Goal: Task Accomplishment & Management: Manage account settings

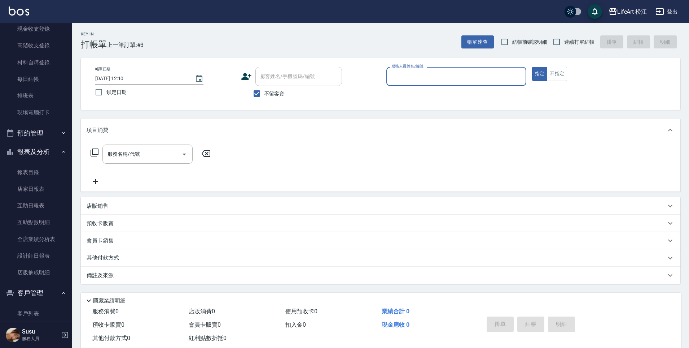
scroll to position [149, 0]
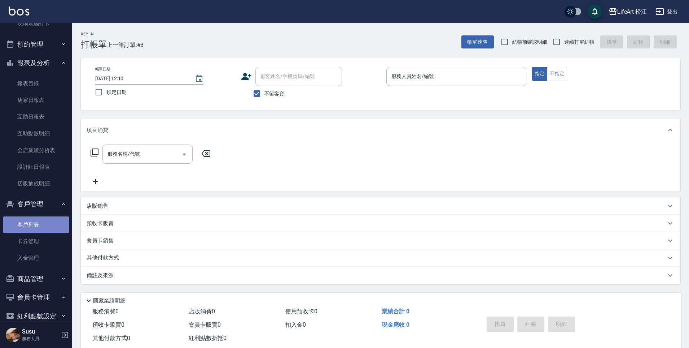
click at [37, 219] on link "客戶列表" at bounding box center [36, 224] width 66 height 17
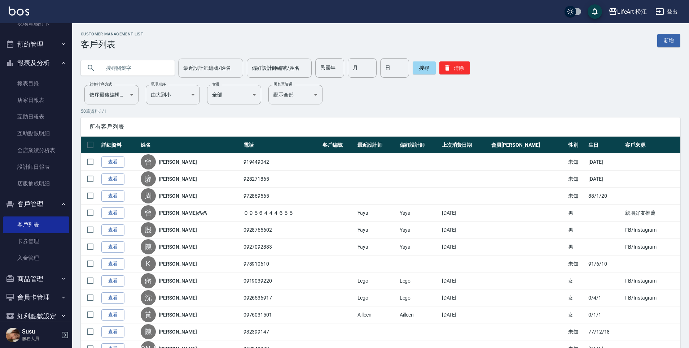
click at [206, 69] on input "最近設計師編號/姓名" at bounding box center [211, 68] width 58 height 13
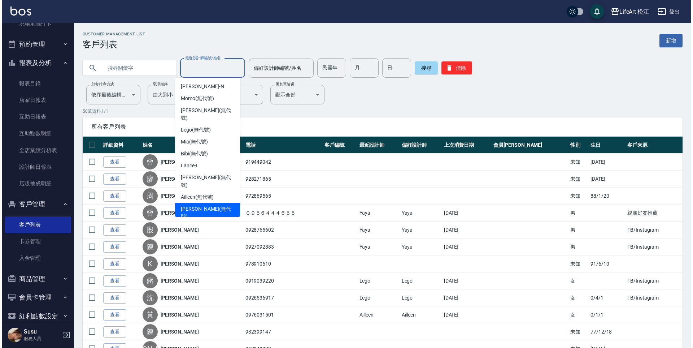
scroll to position [57, 0]
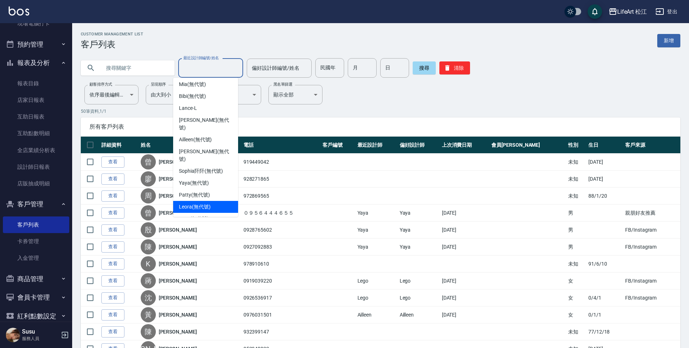
click at [220, 201] on div "Leora (無代號)" at bounding box center [205, 207] width 65 height 12
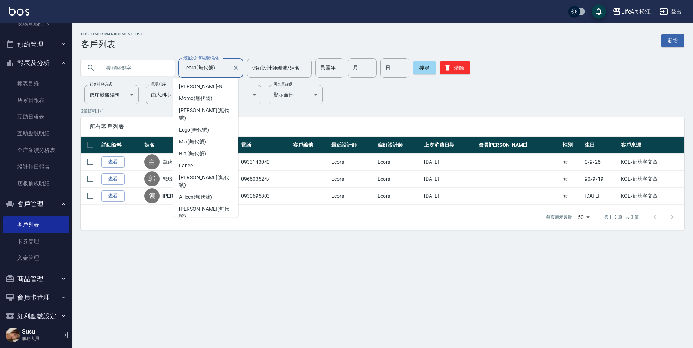
click at [217, 62] on input "Leora(無代號)" at bounding box center [206, 68] width 48 height 13
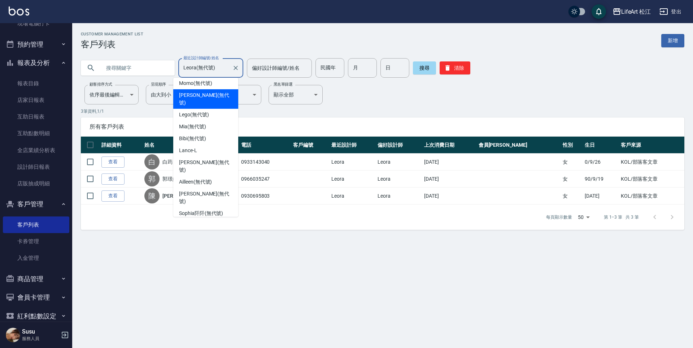
scroll to position [0, 0]
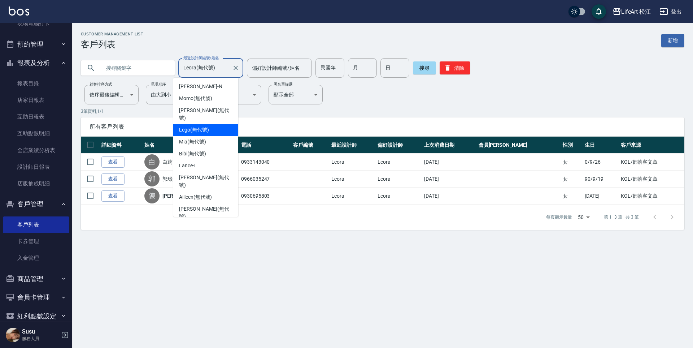
click at [208, 126] on span "Lego (無代號)" at bounding box center [194, 130] width 30 height 8
type input "Lego(無代號)"
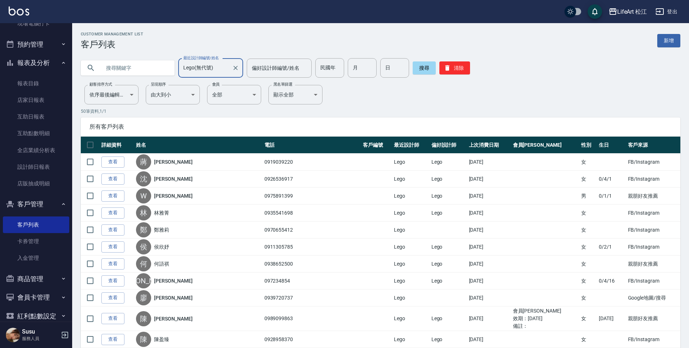
click at [150, 69] on input "text" at bounding box center [135, 67] width 68 height 19
type input "n"
type input "思羽"
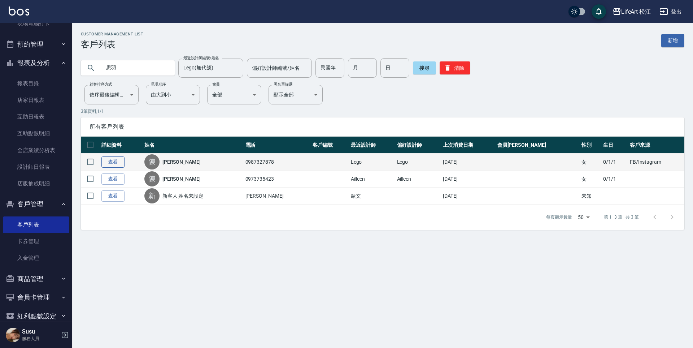
click at [110, 164] on link "查看" at bounding box center [112, 161] width 23 height 11
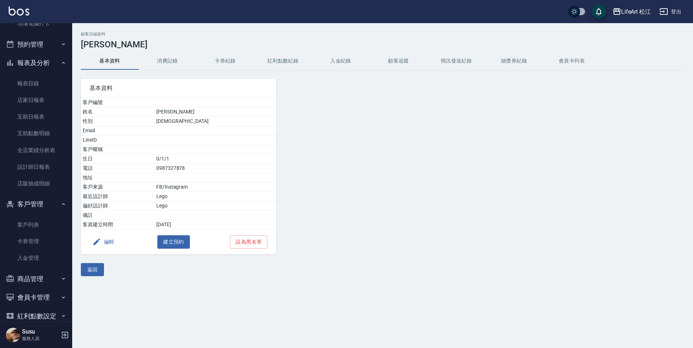
click at [161, 64] on button "消費記錄" at bounding box center [168, 60] width 58 height 17
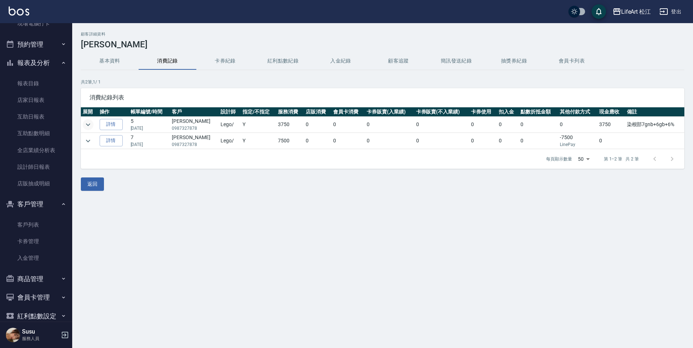
click at [89, 123] on icon "expand row" at bounding box center [88, 124] width 9 height 9
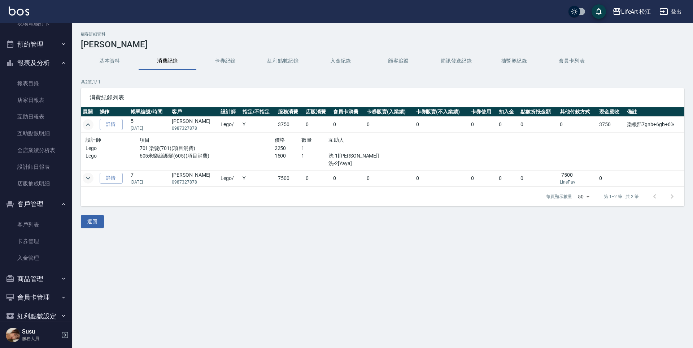
click at [90, 180] on icon "expand row" at bounding box center [88, 178] width 9 height 9
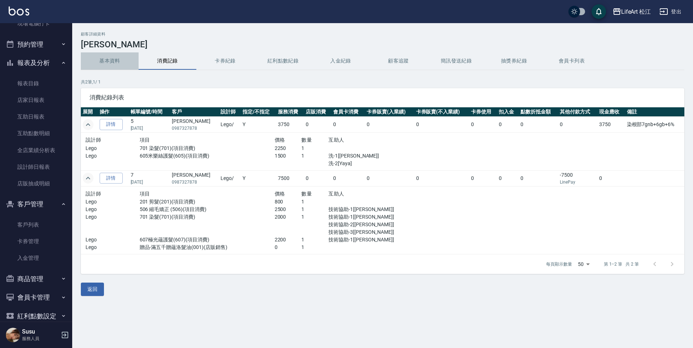
click at [121, 58] on button "基本資料" at bounding box center [110, 60] width 58 height 17
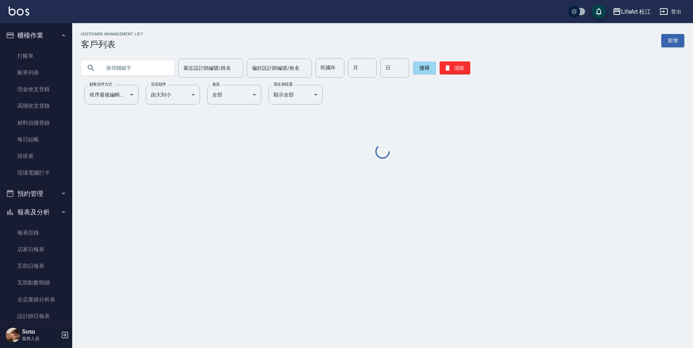
click at [160, 70] on input "text" at bounding box center [135, 67] width 68 height 19
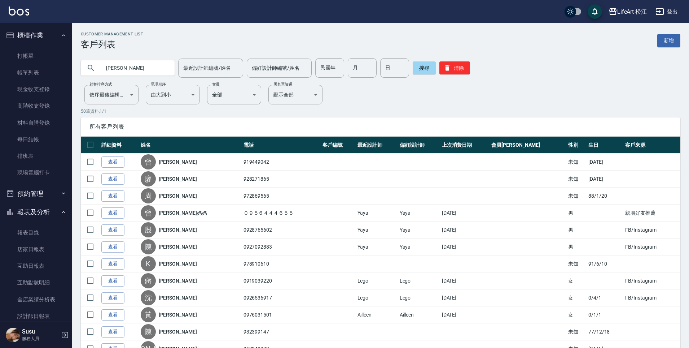
type input "[PERSON_NAME]"
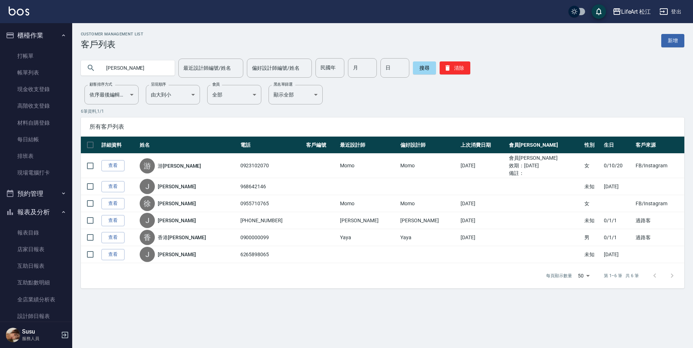
click at [108, 286] on div "每頁顯示數量 50 50 第 1–6 筆 共 6 筆" at bounding box center [382, 275] width 603 height 25
drag, startPoint x: 49, startPoint y: 73, endPoint x: 62, endPoint y: 75, distance: 13.3
click at [49, 72] on link "帳單列表" at bounding box center [36, 72] width 66 height 17
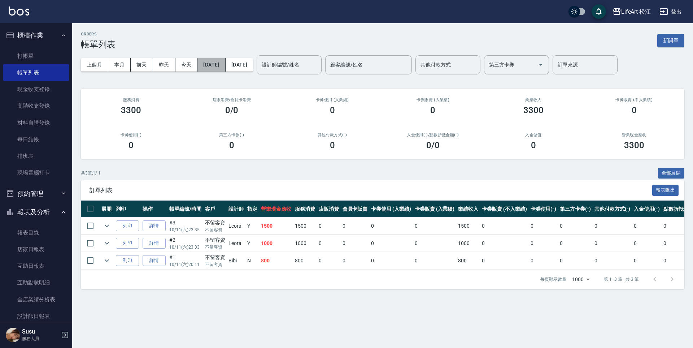
click at [225, 64] on button "[DATE]" at bounding box center [211, 64] width 28 height 13
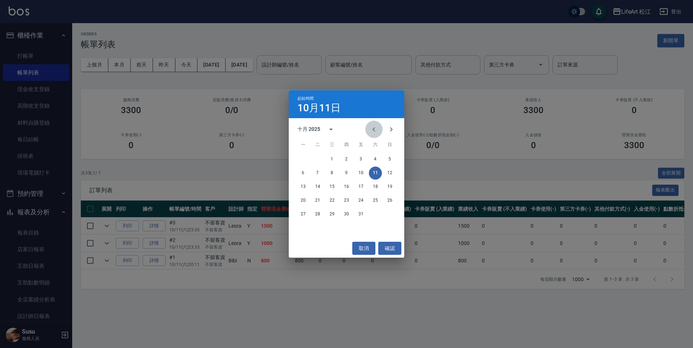
click at [376, 128] on icon "Previous month" at bounding box center [374, 129] width 9 height 9
click at [376, 127] on icon "Previous month" at bounding box center [374, 129] width 9 height 9
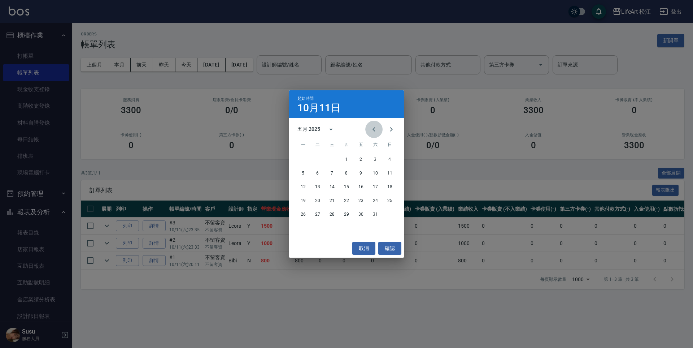
click at [376, 127] on icon "Previous month" at bounding box center [374, 129] width 9 height 9
click at [302, 215] on button "24" at bounding box center [303, 214] width 13 height 13
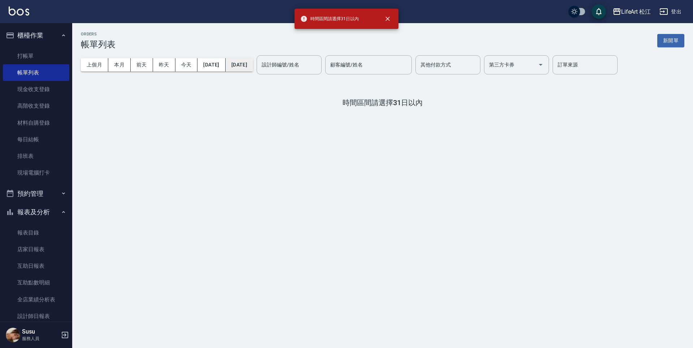
click at [253, 69] on button "[DATE]" at bounding box center [239, 64] width 27 height 13
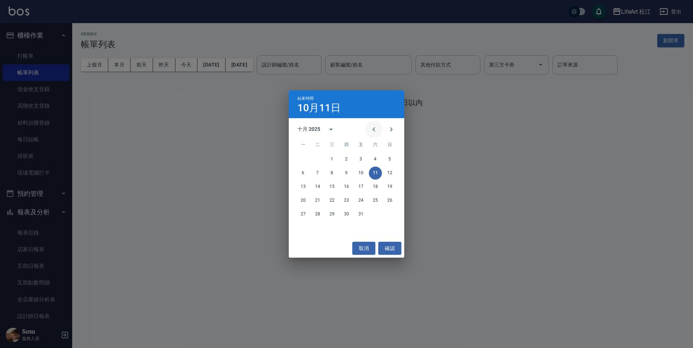
click at [372, 124] on button "Previous month" at bounding box center [373, 129] width 17 height 17
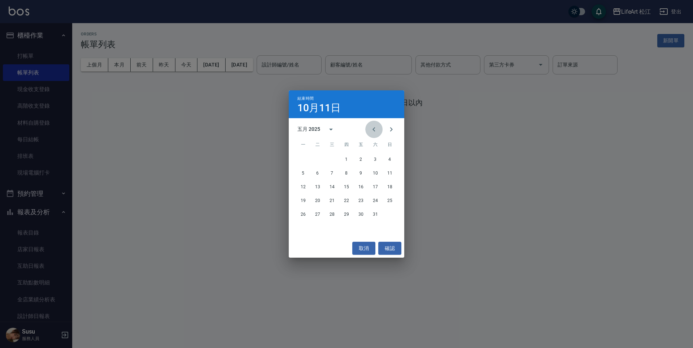
click at [372, 124] on button "Previous month" at bounding box center [373, 129] width 17 height 17
click at [306, 213] on button "24" at bounding box center [303, 214] width 13 height 13
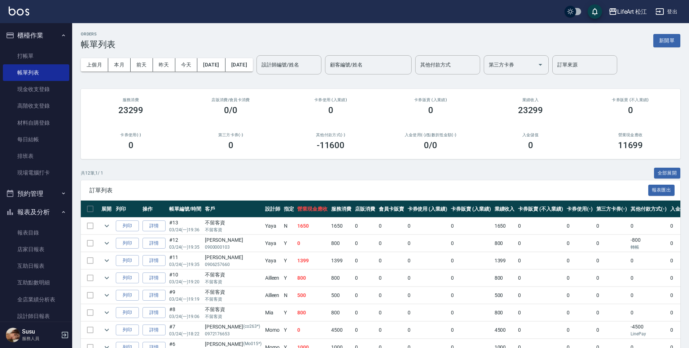
scroll to position [111, 0]
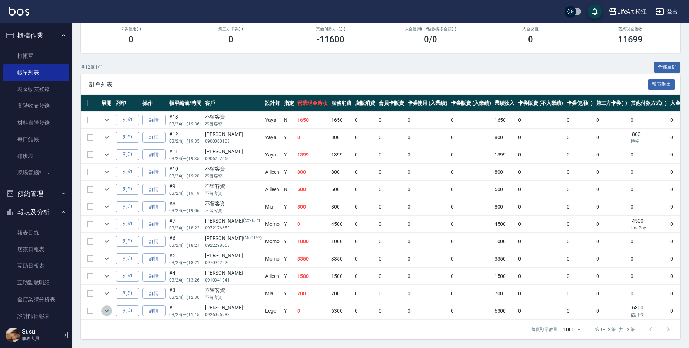
click at [107, 306] on icon "expand row" at bounding box center [106, 310] width 9 height 9
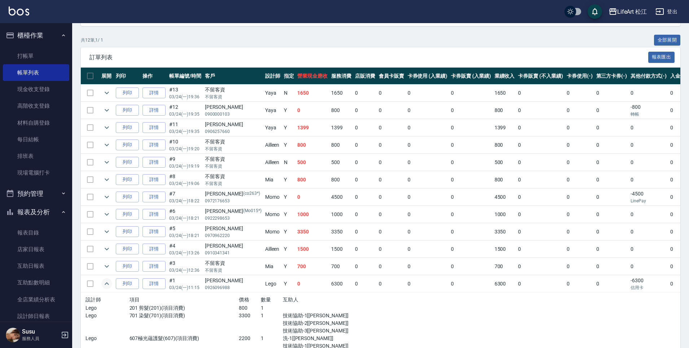
scroll to position [136, 0]
